Goal: Information Seeking & Learning: Find specific page/section

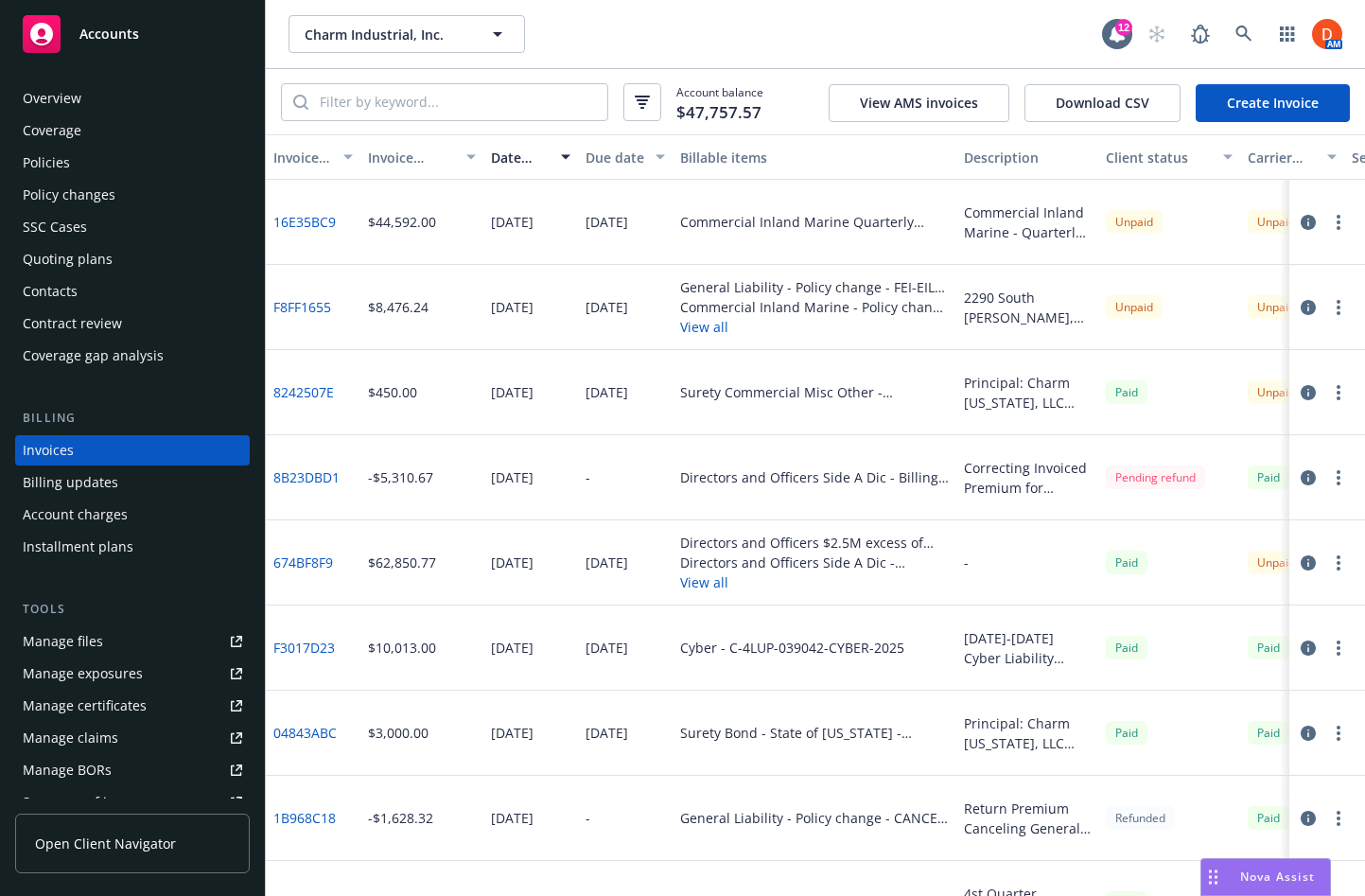
scroll to position [89, 0]
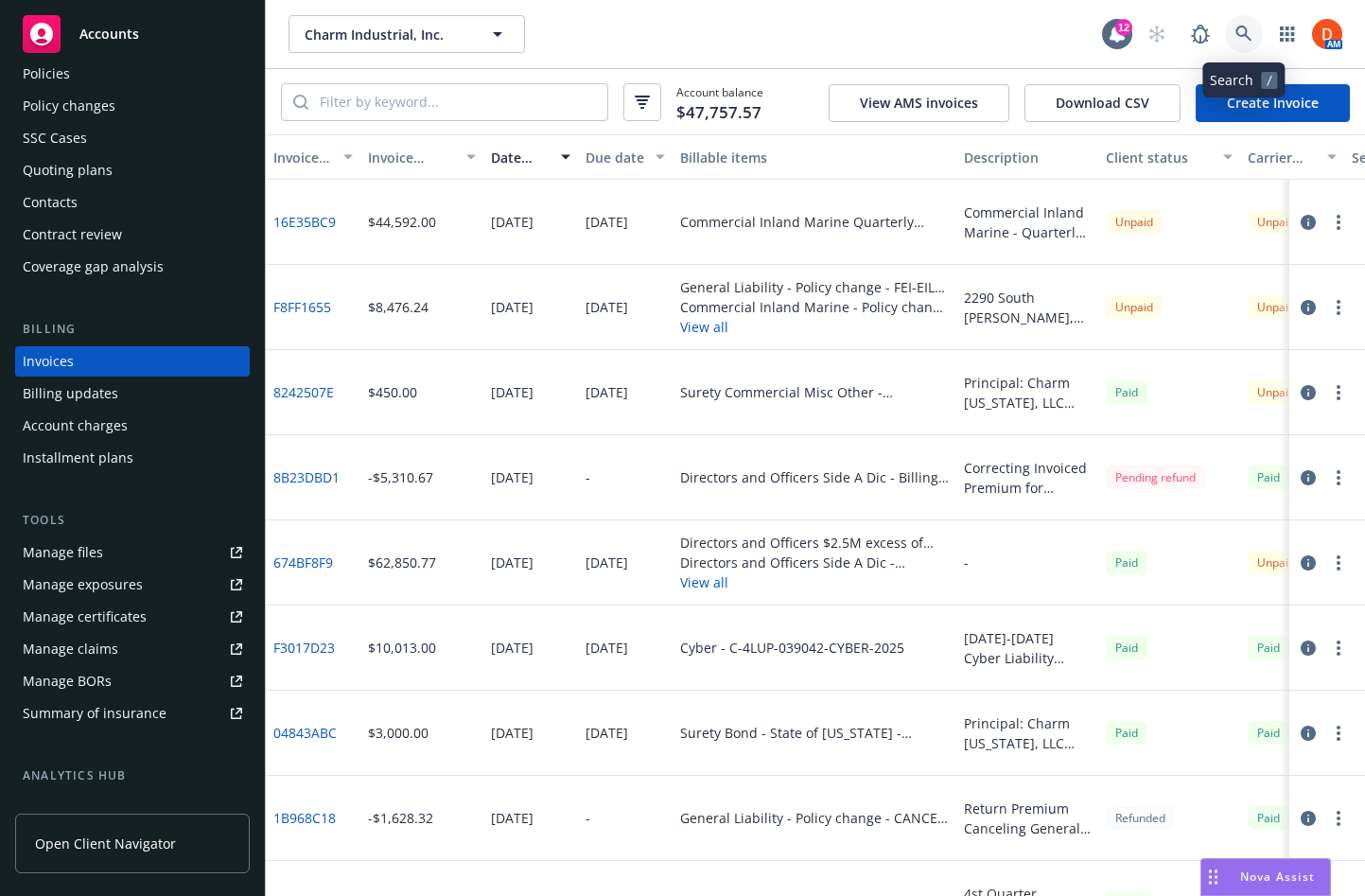
click at [1248, 38] on icon at bounding box center [1243, 33] width 16 height 16
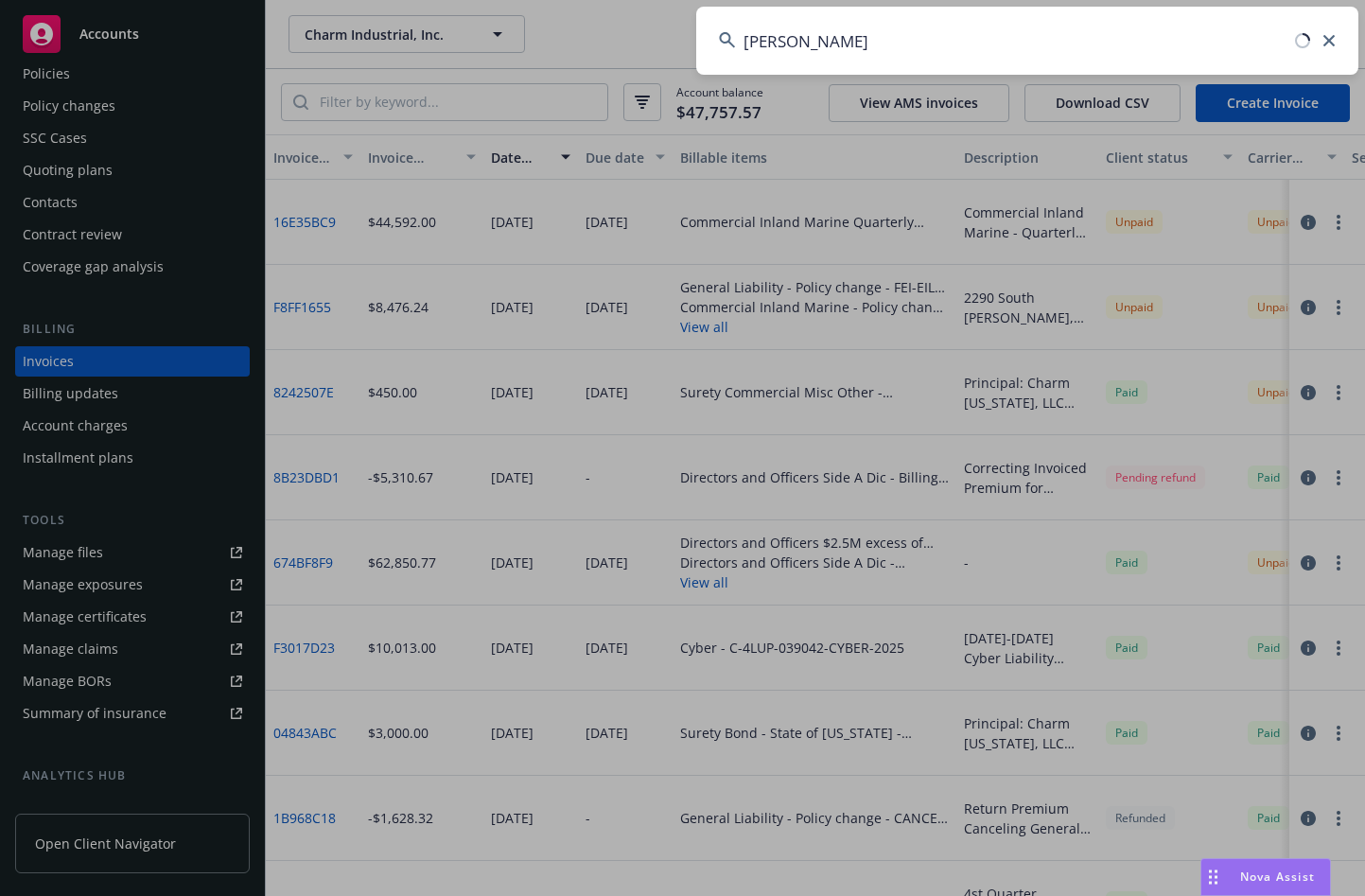
type input "[PERSON_NAME]"
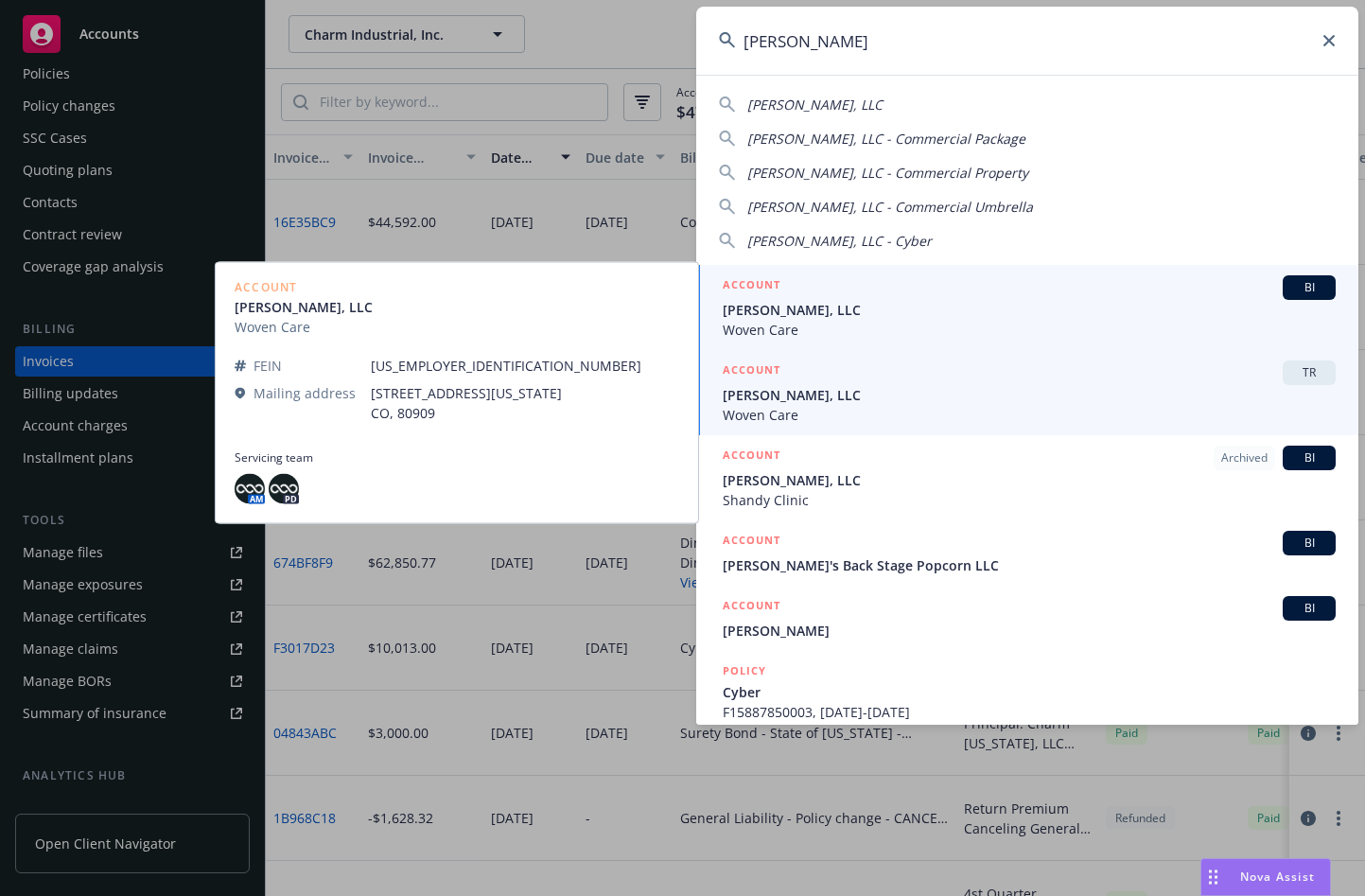
click at [803, 305] on span "[PERSON_NAME], LLC" at bounding box center [1029, 310] width 613 height 20
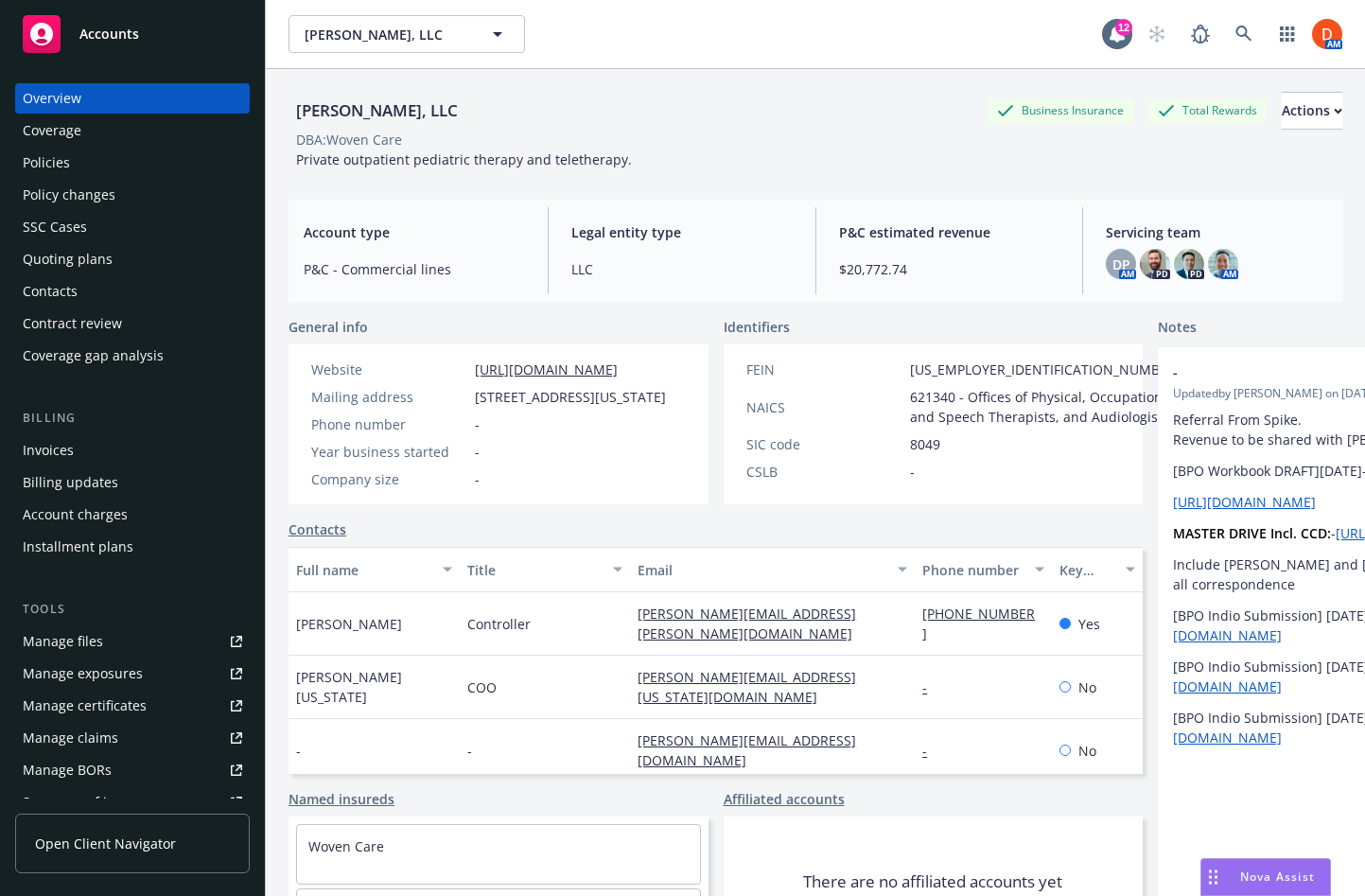
click at [107, 171] on div "Policies" at bounding box center [133, 163] width 220 height 30
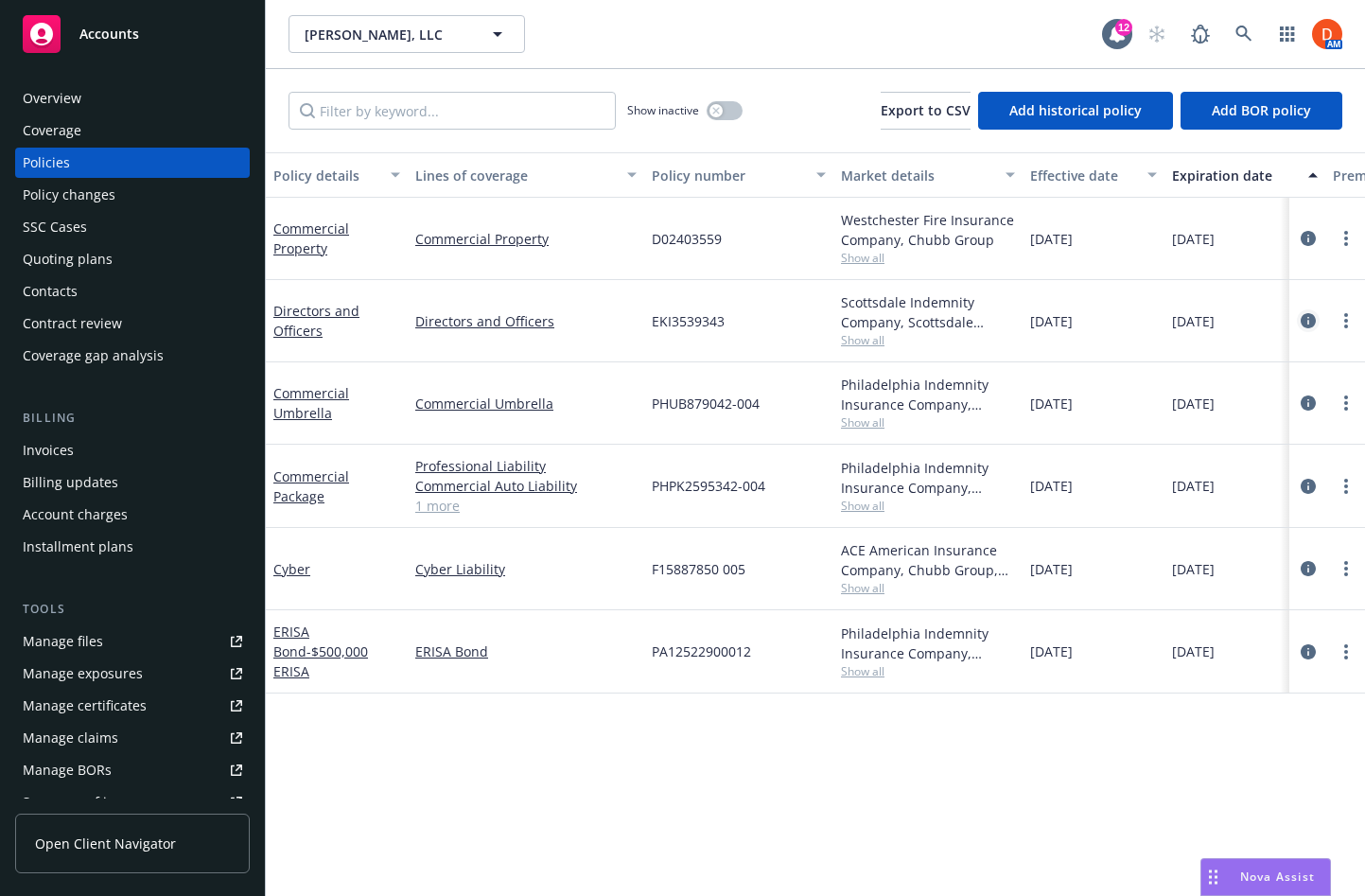
click at [1307, 315] on icon "circleInformation" at bounding box center [1308, 321] width 15 height 15
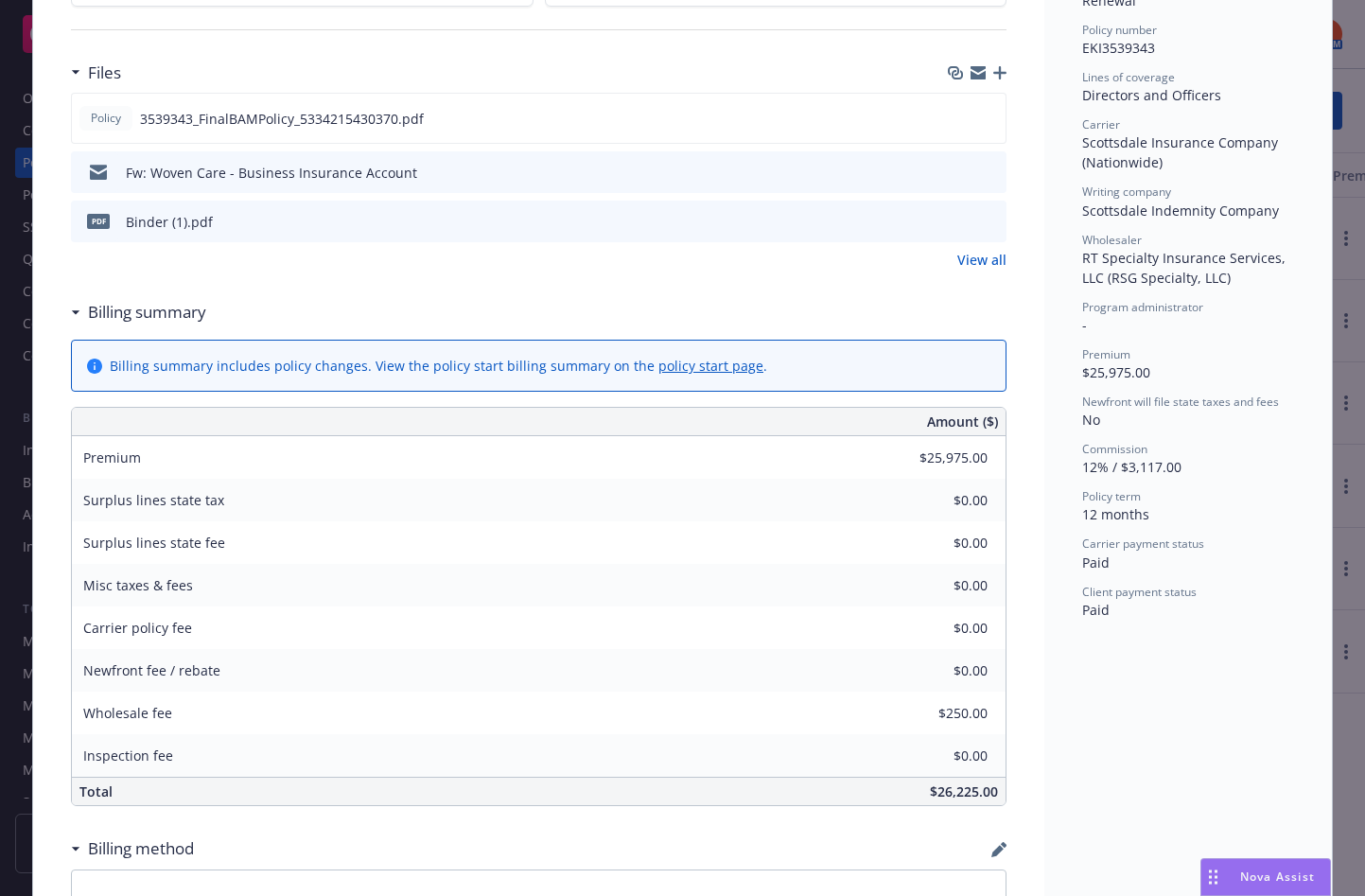
scroll to position [447, 0]
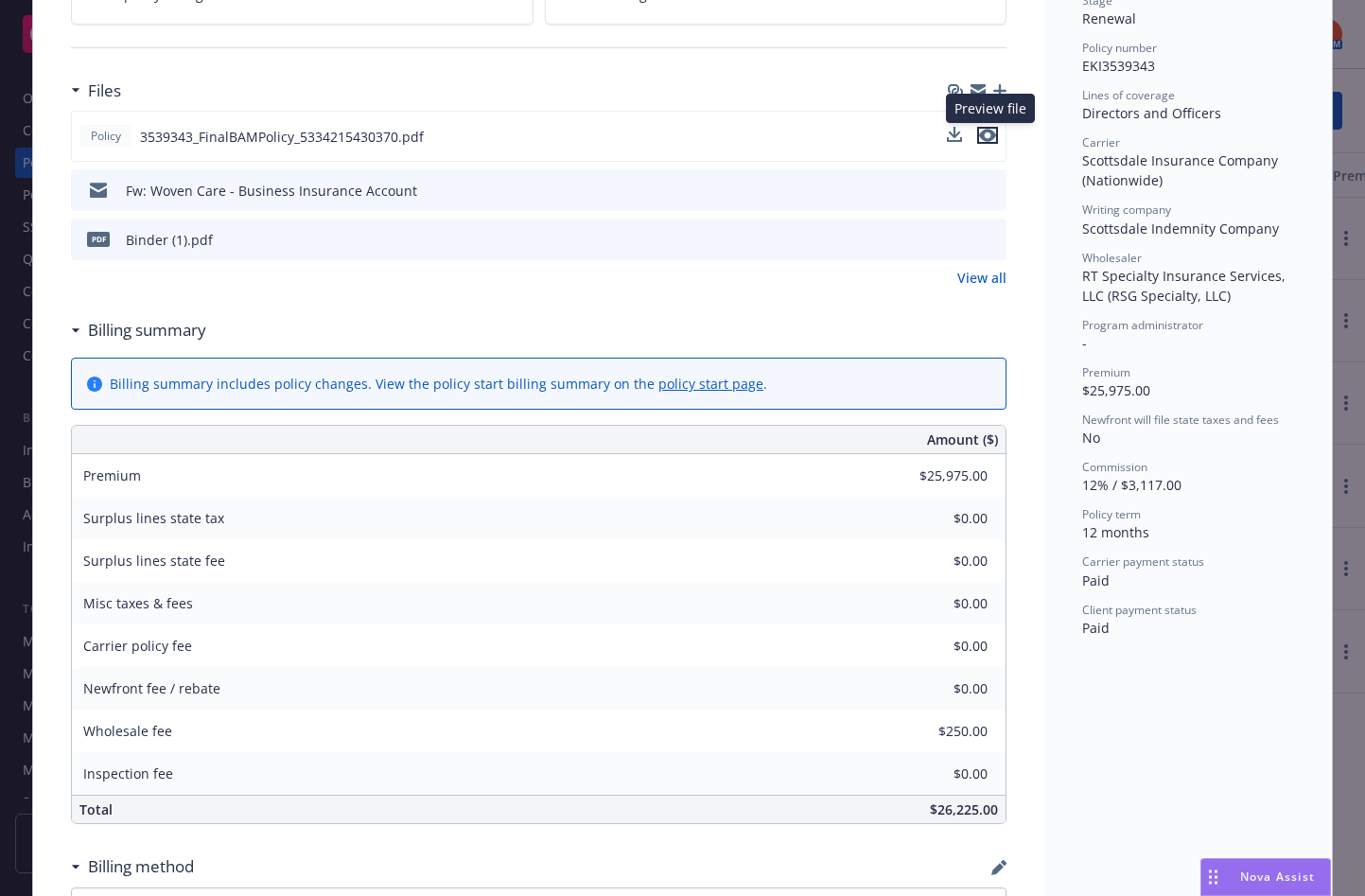
click at [991, 131] on icon "preview file" at bounding box center [988, 135] width 17 height 13
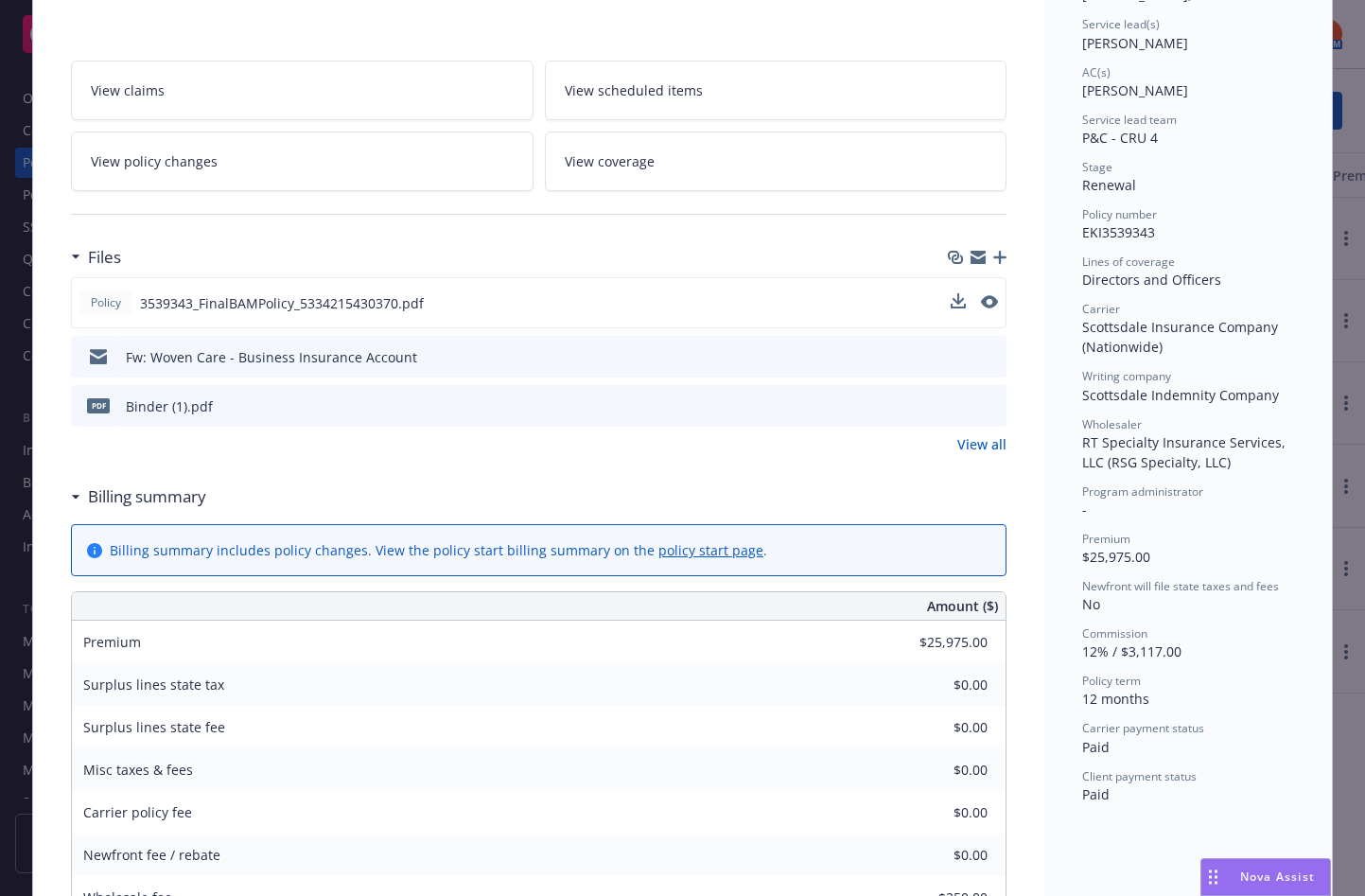
scroll to position [0, 0]
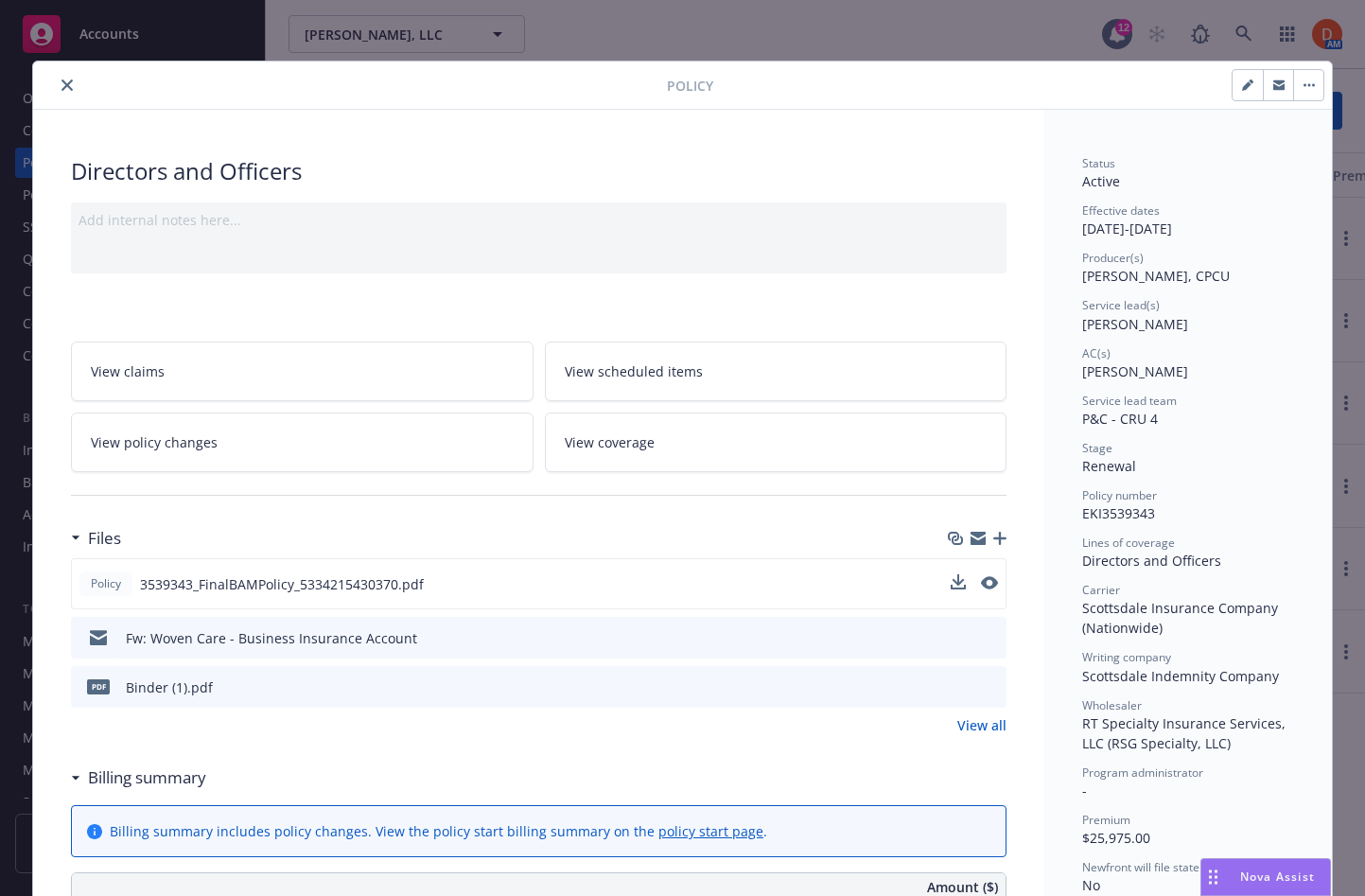
click at [65, 89] on icon "close" at bounding box center [67, 85] width 11 height 11
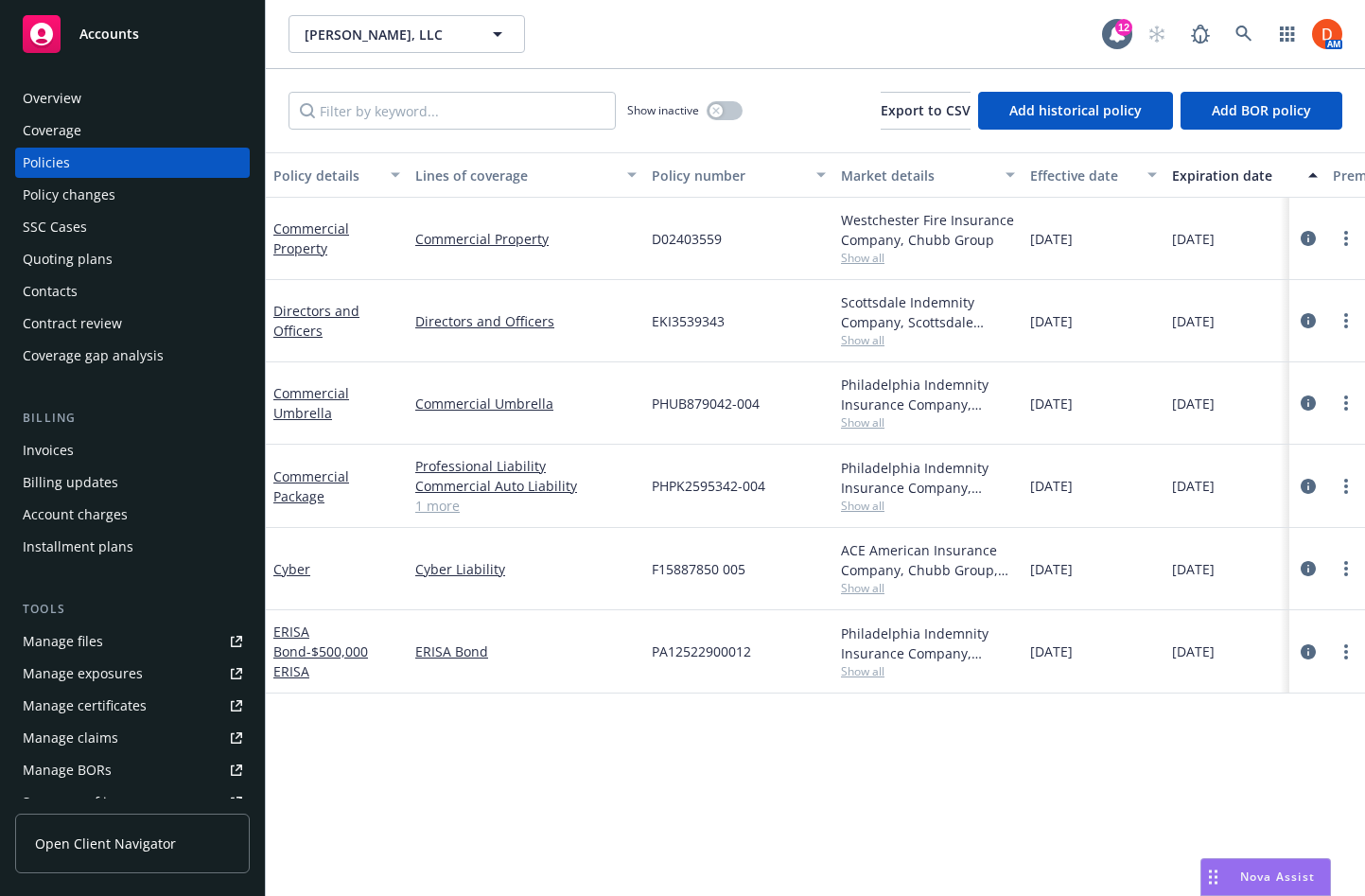
click at [430, 503] on link "1 more" at bounding box center [526, 505] width 222 height 20
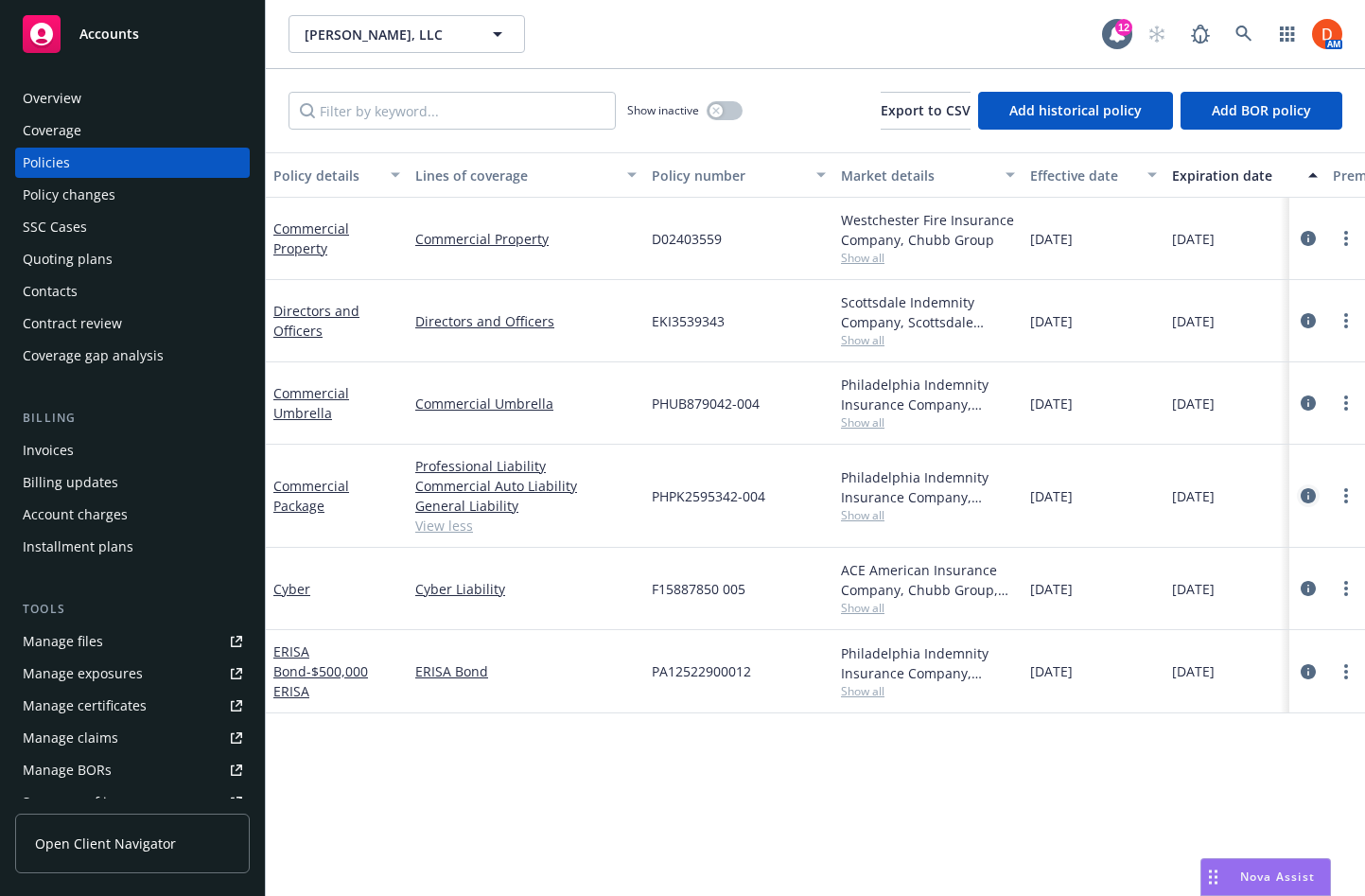
click at [1316, 493] on link "circleInformation" at bounding box center [1308, 495] width 23 height 23
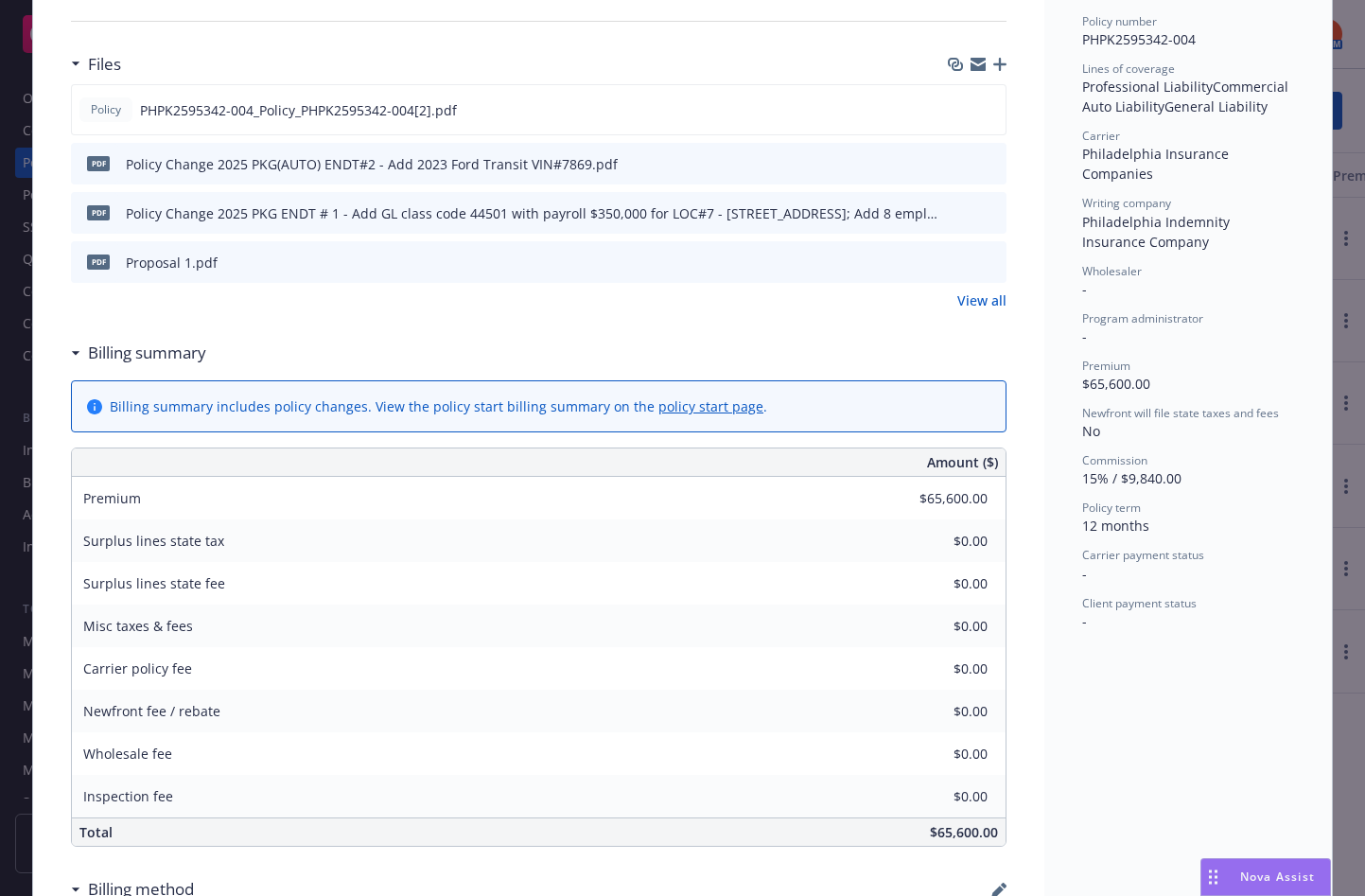
scroll to position [472, 0]
click at [990, 110] on icon "preview file" at bounding box center [988, 111] width 17 height 13
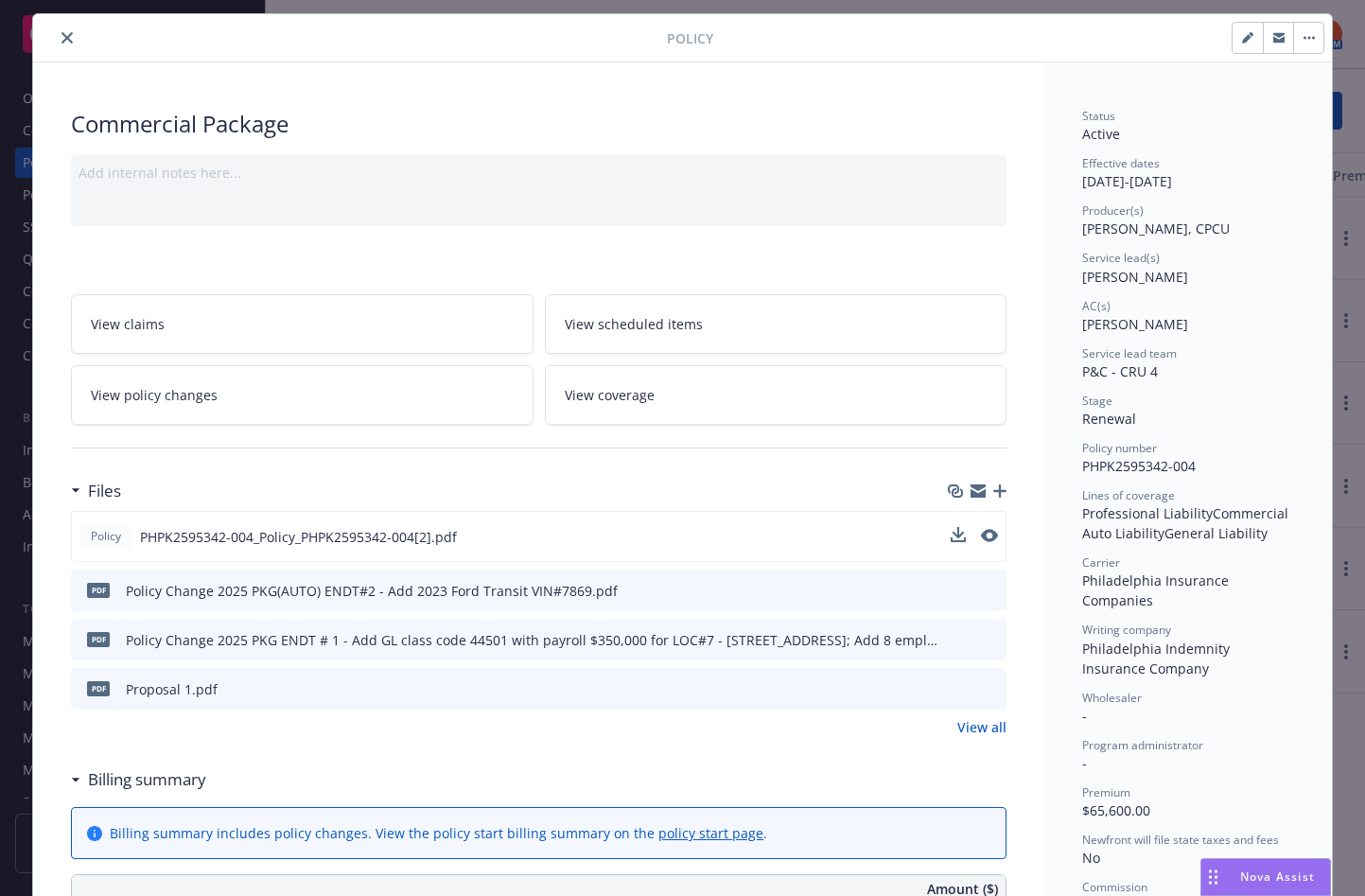
scroll to position [0, 0]
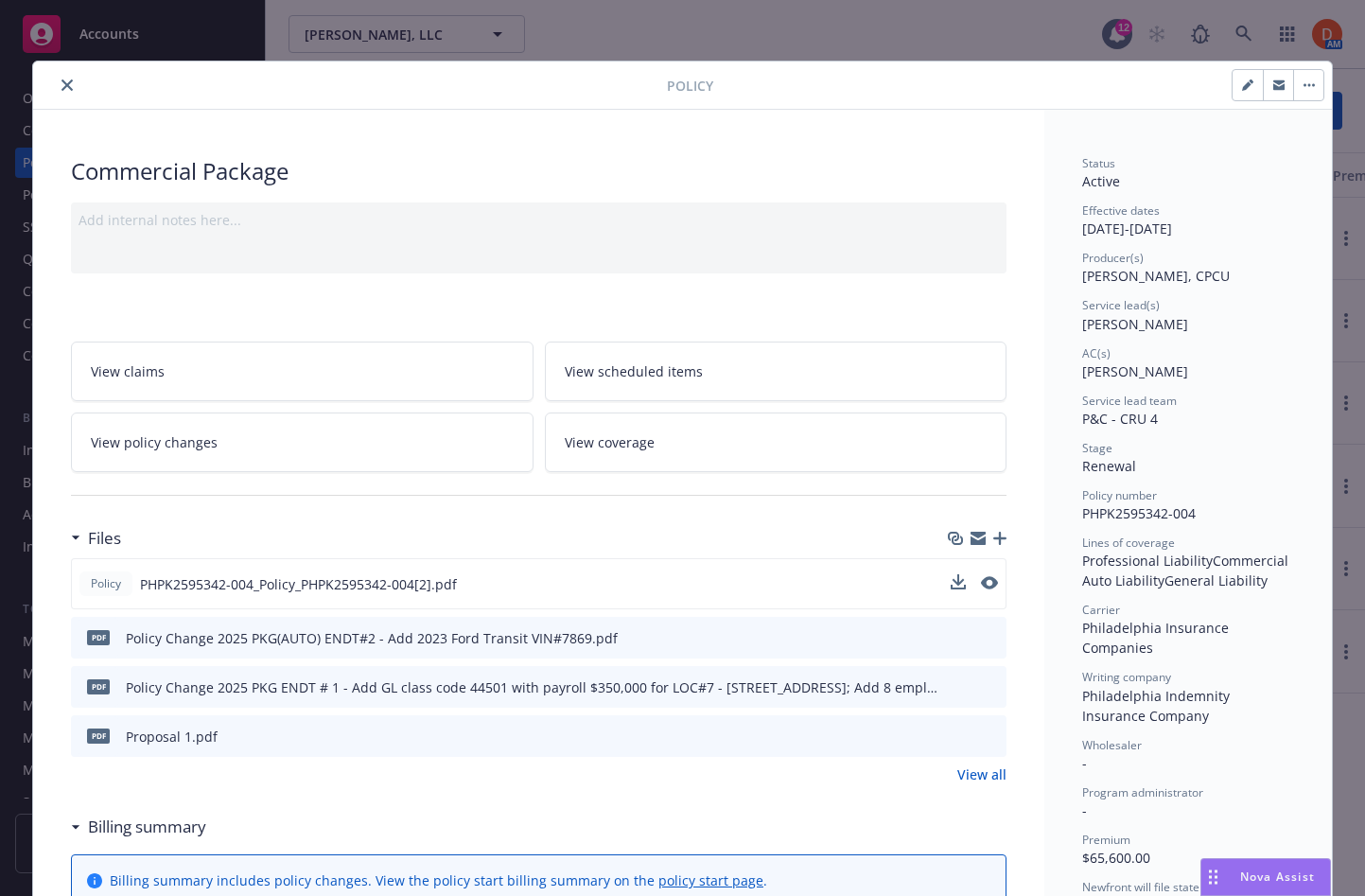
click at [60, 80] on button "close" at bounding box center [67, 85] width 23 height 23
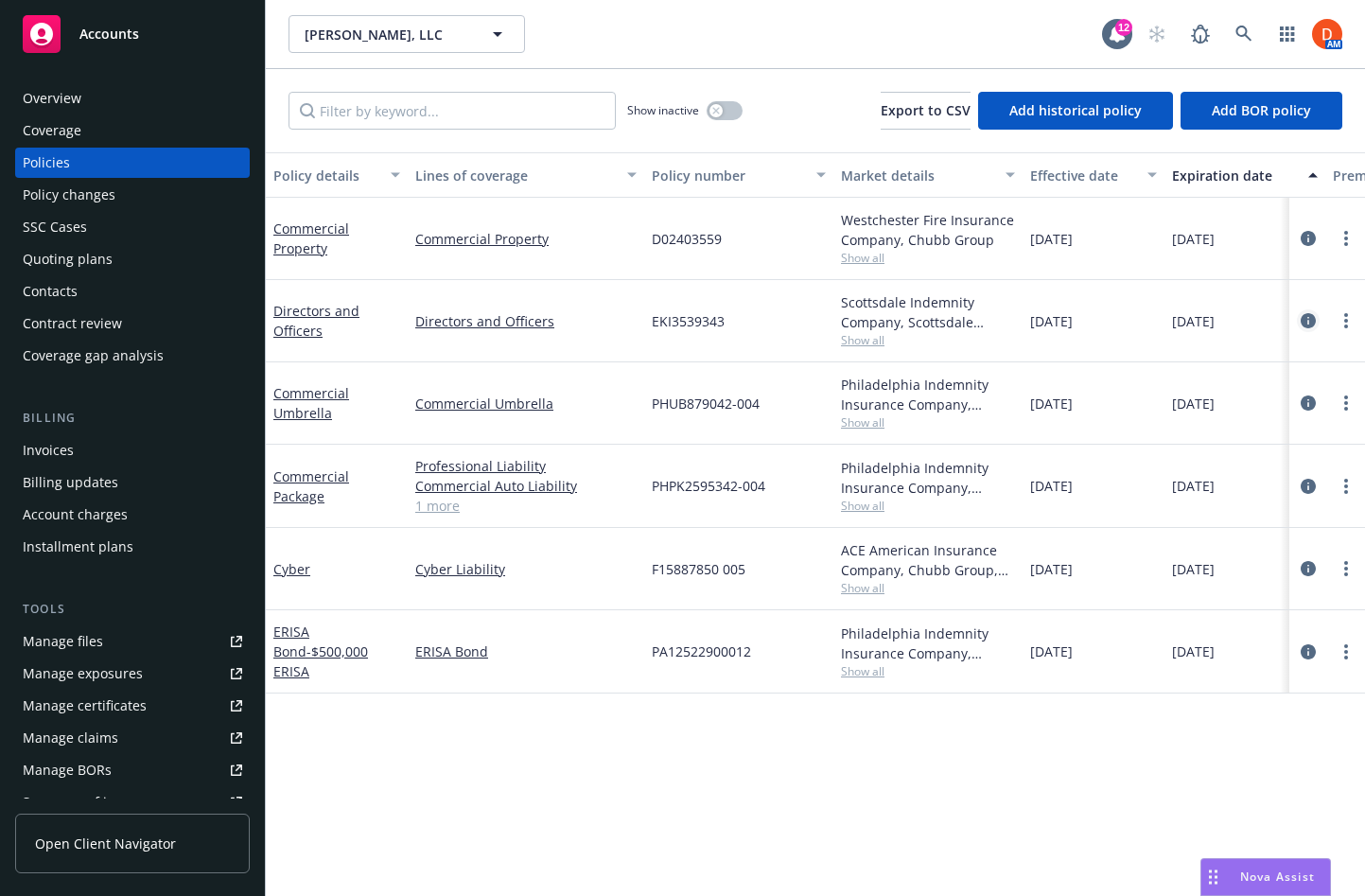
click at [1307, 321] on icon "circleInformation" at bounding box center [1308, 321] width 15 height 15
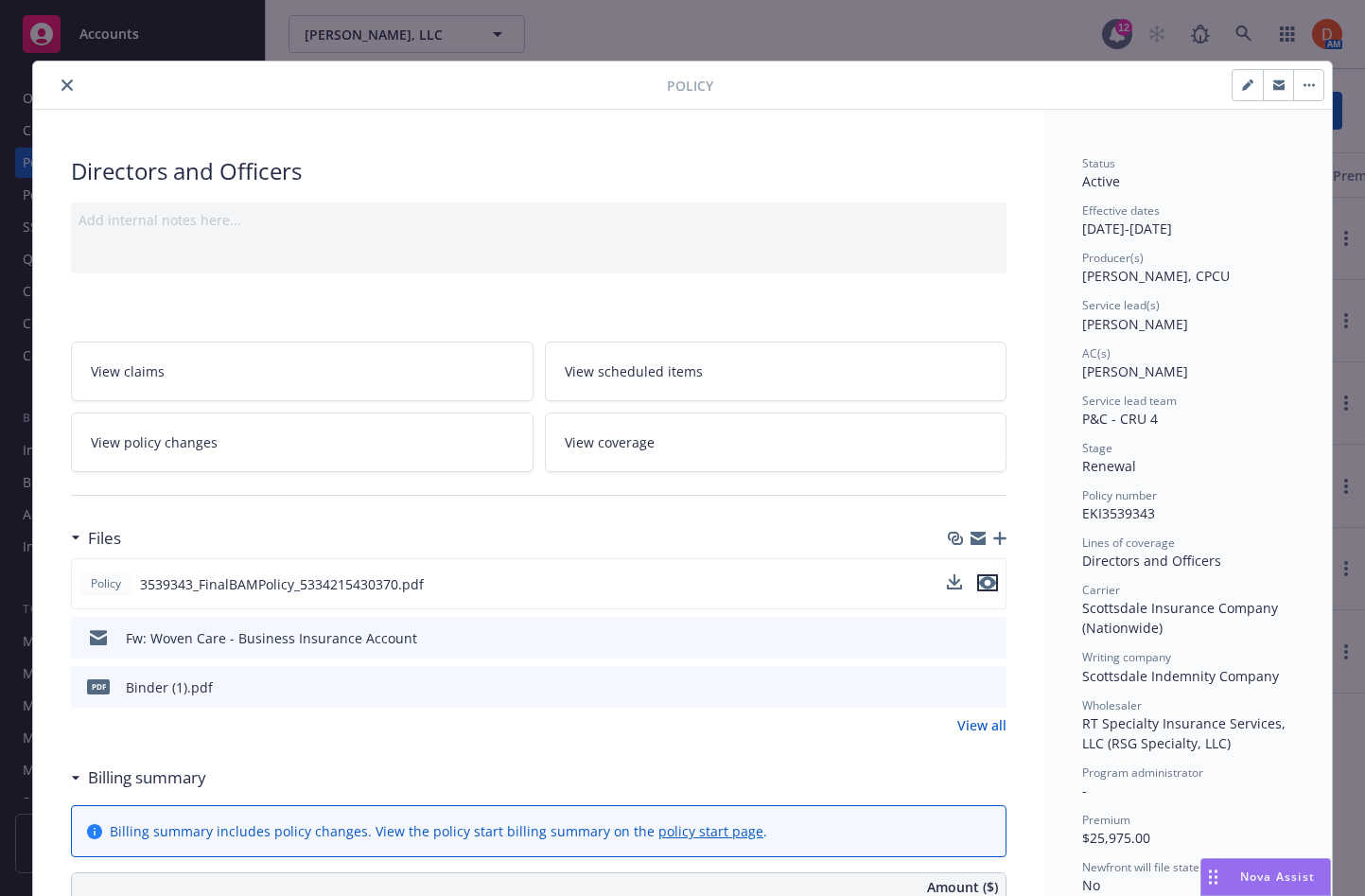
click at [991, 584] on icon "preview file" at bounding box center [988, 582] width 17 height 13
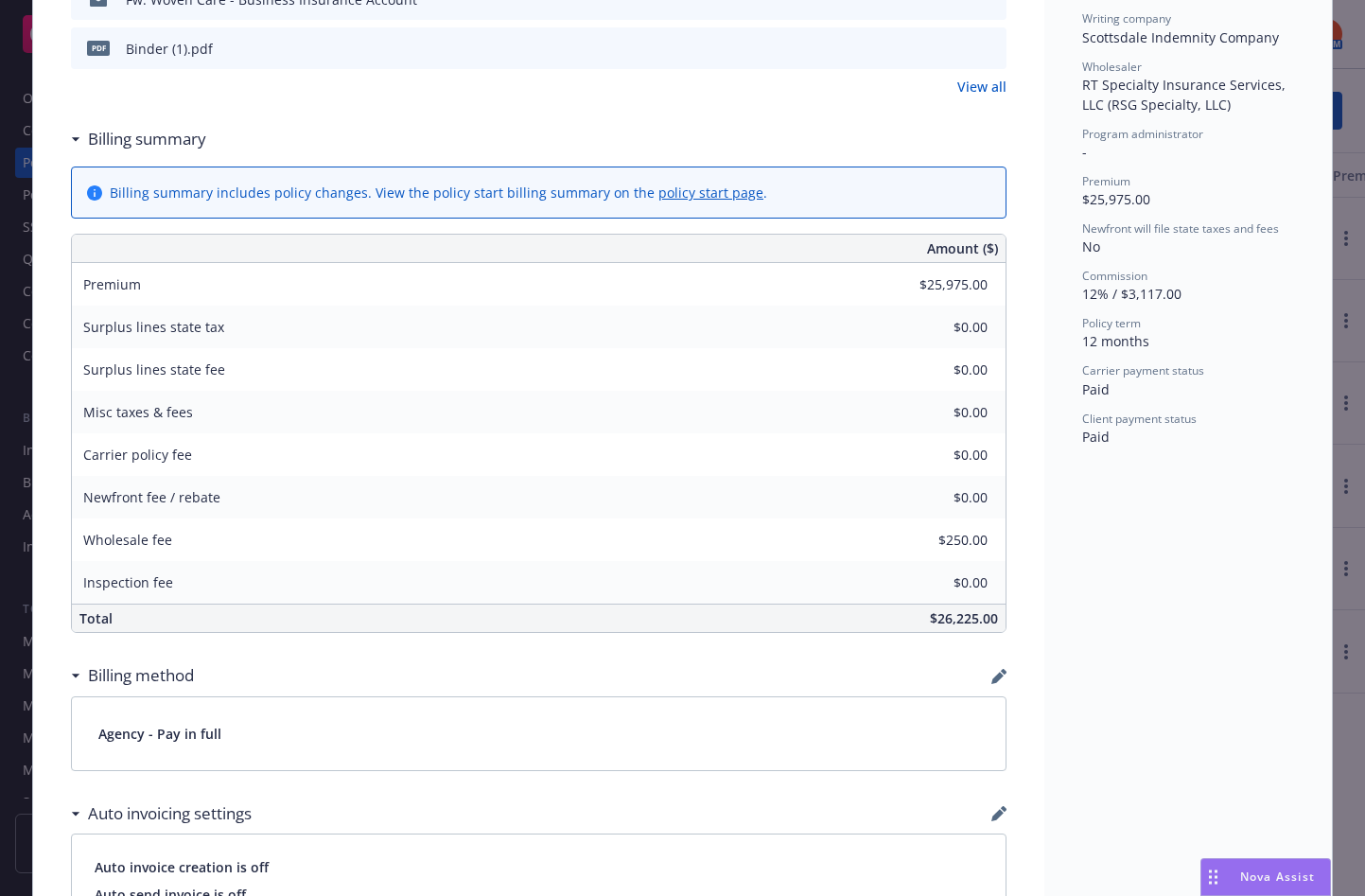
scroll to position [731, 0]
